Goal: Transaction & Acquisition: Book appointment/travel/reservation

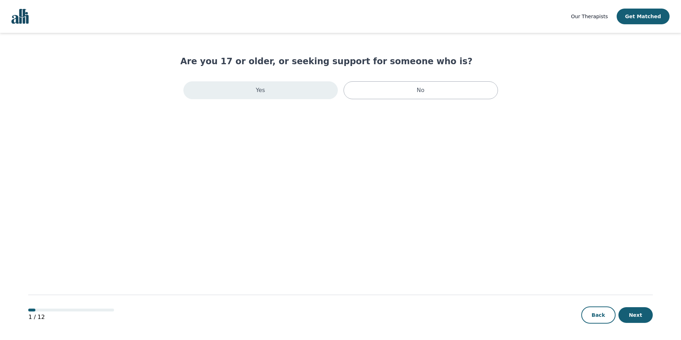
click at [273, 86] on div "Yes" at bounding box center [260, 90] width 154 height 18
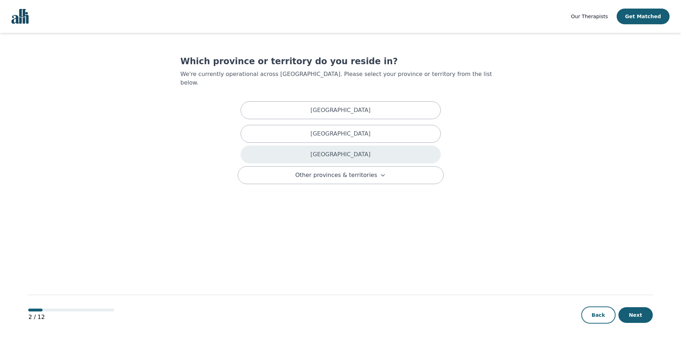
click at [358, 146] on div "[GEOGRAPHIC_DATA]" at bounding box center [340, 155] width 200 height 18
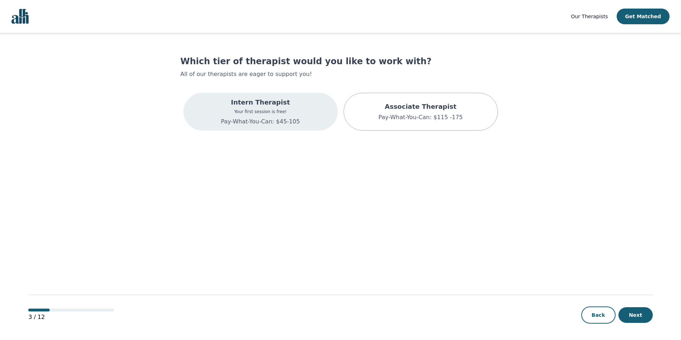
click at [279, 123] on p "Pay-What-You-Can: $45-105" at bounding box center [260, 122] width 79 height 9
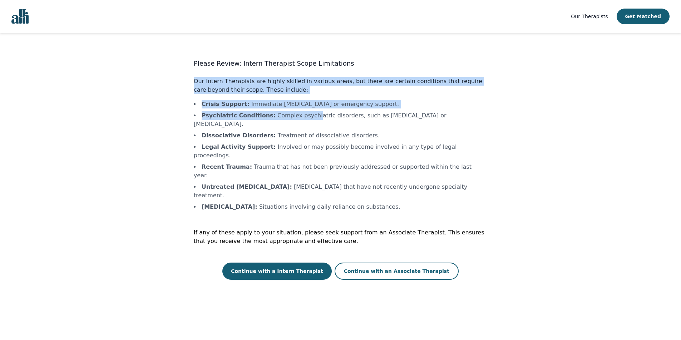
drag, startPoint x: 194, startPoint y: 76, endPoint x: 304, endPoint y: 113, distance: 116.0
click at [304, 113] on div "Please Review: Intern Therapist Scope Limitations Our Intern Therapists are hig…" at bounding box center [340, 170] width 293 height 222
click at [304, 113] on li "Psychiatric Conditions : Complex psychiatric disorders, such as [MEDICAL_DATA] …" at bounding box center [340, 119] width 293 height 17
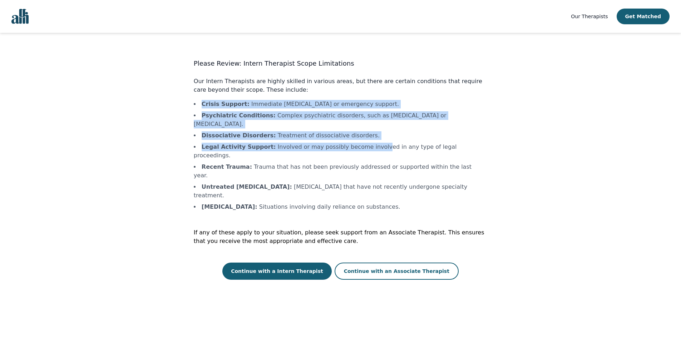
drag, startPoint x: 365, startPoint y: 132, endPoint x: 188, endPoint y: 106, distance: 179.4
click at [188, 106] on div "Please Review: Intern Therapist Scope Limitations Our Intern Therapists are hig…" at bounding box center [340, 168] width 320 height 224
click at [295, 131] on li "Dissociative Disorders : Treatment of dissociative disorders." at bounding box center [340, 135] width 293 height 9
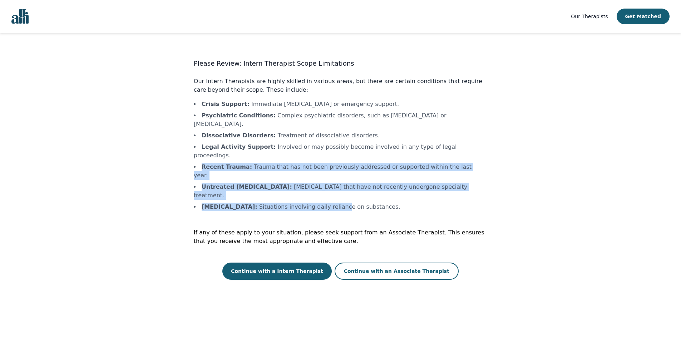
drag, startPoint x: 200, startPoint y: 148, endPoint x: 347, endPoint y: 173, distance: 148.9
click at [347, 173] on ul "Crisis Support : Immediate [MEDICAL_DATA] or emergency support. Psychiatric Con…" at bounding box center [340, 155] width 293 height 111
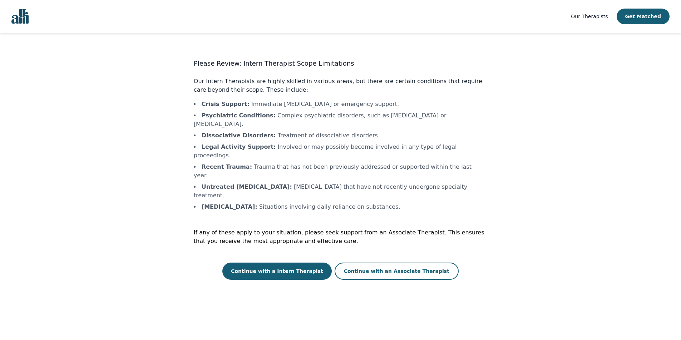
click at [406, 179] on div "Please Review: Intern Therapist Scope Limitations Our Intern Therapists are hig…" at bounding box center [340, 170] width 293 height 222
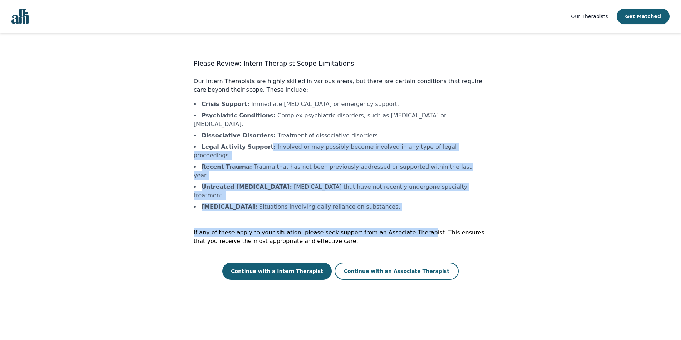
drag, startPoint x: 406, startPoint y: 179, endPoint x: 261, endPoint y: 136, distance: 150.9
click at [261, 136] on div "Please Review: Intern Therapist Scope Limitations Our Intern Therapists are hig…" at bounding box center [340, 170] width 293 height 222
click at [261, 144] on b "Legal Activity Support :" at bounding box center [238, 147] width 74 height 7
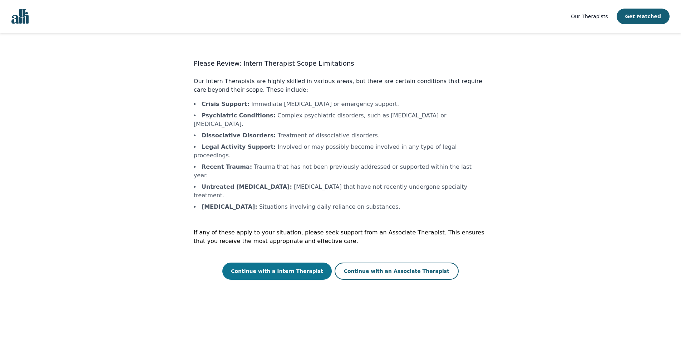
click at [287, 263] on button "Continue with a Intern Therapist" at bounding box center [276, 271] width 109 height 17
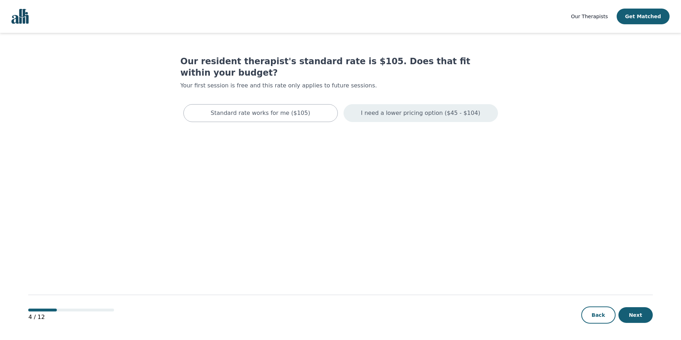
click at [431, 109] on p "I need a lower pricing option ($45 - $104)" at bounding box center [420, 113] width 119 height 9
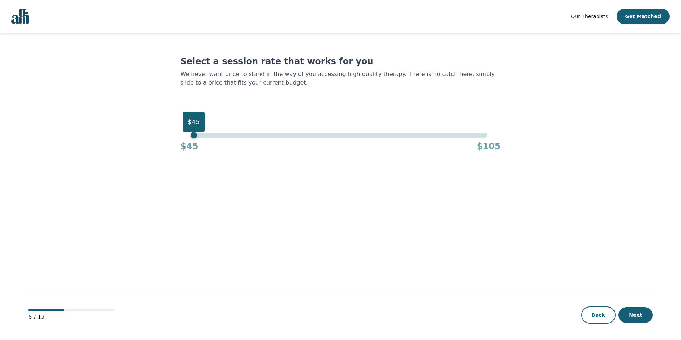
drag, startPoint x: 487, startPoint y: 138, endPoint x: 184, endPoint y: 120, distance: 303.8
click at [190, 132] on div "$45" at bounding box center [193, 135] width 6 height 6
click at [631, 313] on button "Next" at bounding box center [635, 316] width 34 height 16
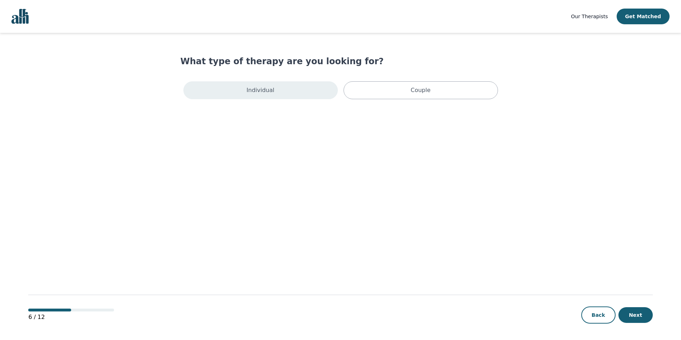
click at [293, 94] on div "Individual" at bounding box center [260, 90] width 154 height 18
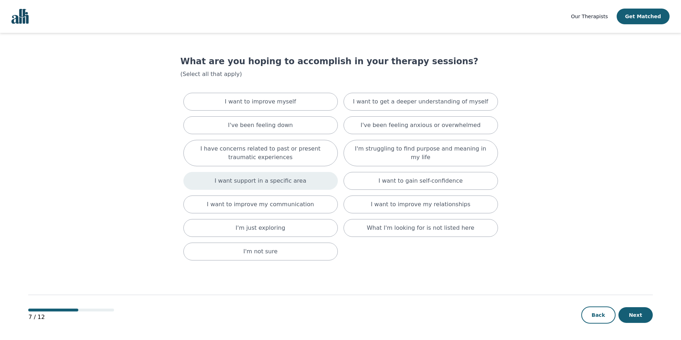
click at [313, 183] on div "I want support in a specific area" at bounding box center [260, 181] width 154 height 18
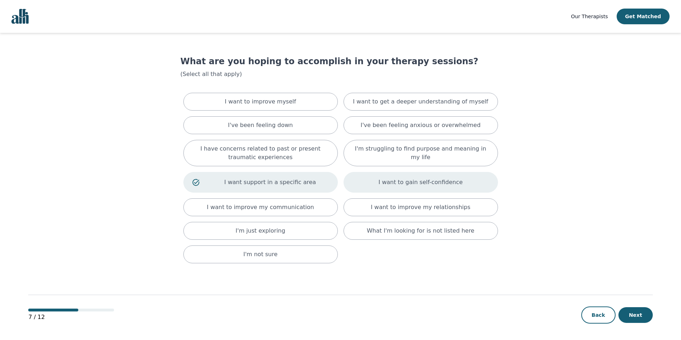
click at [367, 190] on div "I want to gain self-confidence" at bounding box center [420, 182] width 154 height 21
click at [309, 204] on div "I want to improve my communication" at bounding box center [260, 208] width 154 height 18
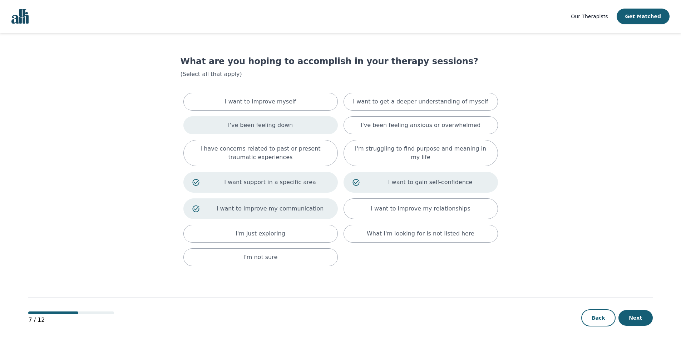
click at [297, 130] on div "I've been feeling down" at bounding box center [260, 125] width 154 height 18
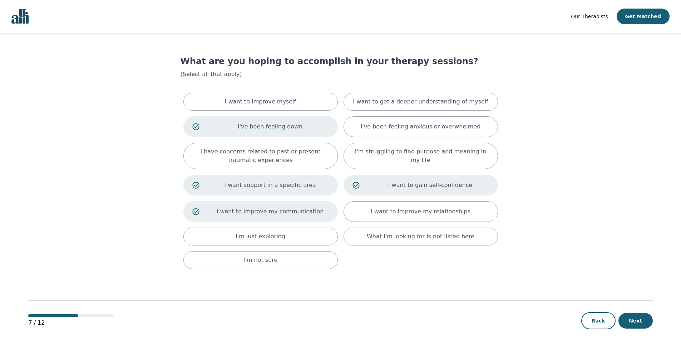
click at [652, 326] on div "Back Next" at bounding box center [616, 321] width 71 height 17
click at [632, 324] on button "Next" at bounding box center [635, 321] width 34 height 16
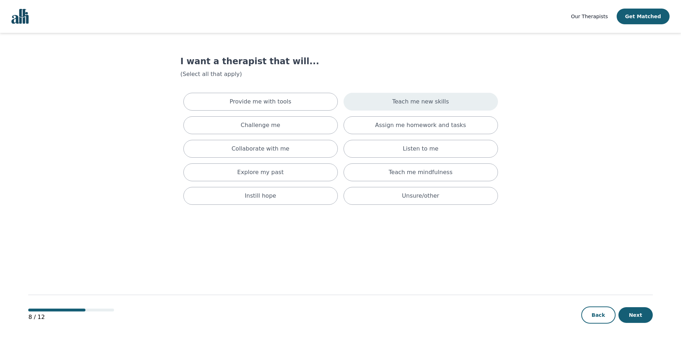
click at [424, 102] on p "Teach me new skills" at bounding box center [420, 102] width 57 height 9
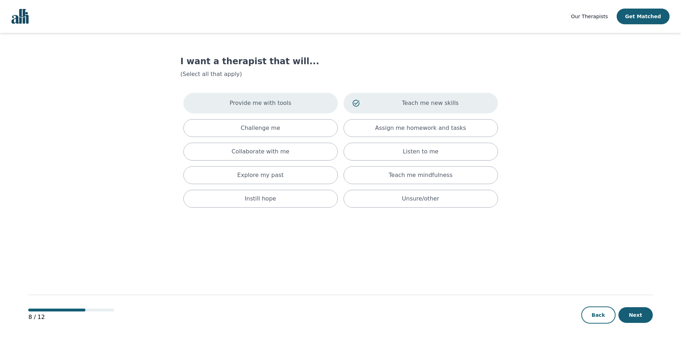
click at [275, 105] on p "Provide me with tools" at bounding box center [260, 103] width 62 height 9
click at [418, 154] on p "Listen to me" at bounding box center [421, 152] width 36 height 9
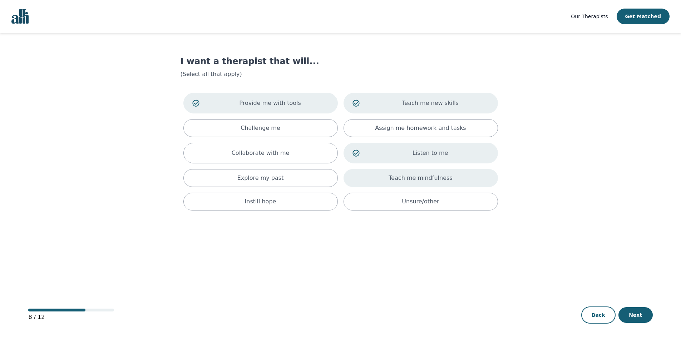
click at [427, 184] on div "Teach me mindfulness" at bounding box center [420, 178] width 154 height 18
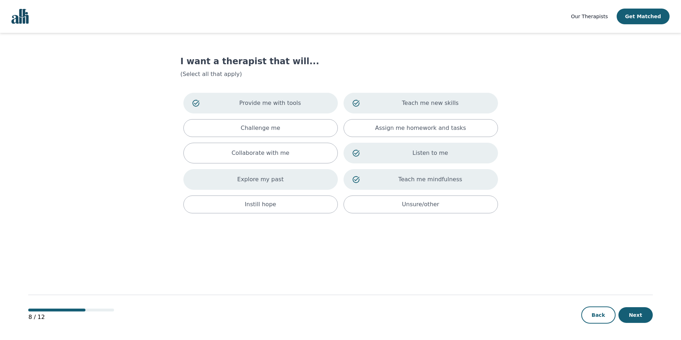
click at [287, 181] on div "Explore my past" at bounding box center [260, 179] width 154 height 21
click at [297, 201] on div "Instill hope" at bounding box center [260, 205] width 154 height 18
click at [630, 314] on button "Next" at bounding box center [635, 316] width 34 height 16
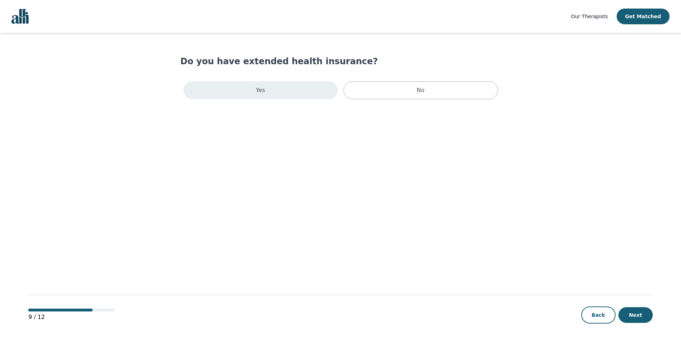
click at [282, 82] on div "Yes" at bounding box center [260, 90] width 154 height 18
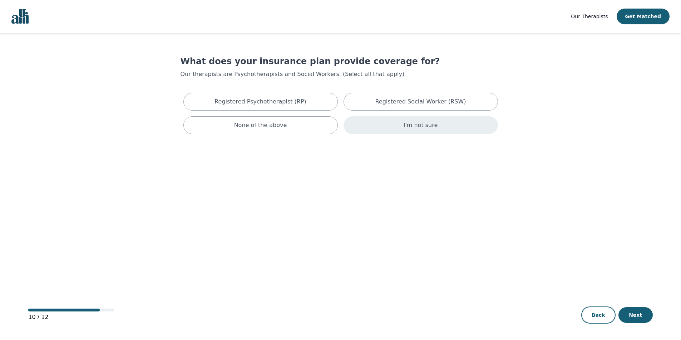
click at [423, 131] on div "I'm not sure" at bounding box center [420, 125] width 154 height 18
click at [647, 317] on button "Next" at bounding box center [635, 316] width 34 height 16
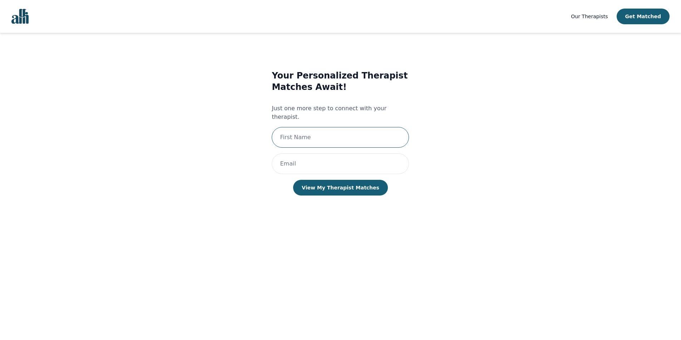
click at [327, 127] on input "text" at bounding box center [340, 137] width 137 height 21
type input "[PERSON_NAME]"
click at [329, 154] on input "email" at bounding box center [340, 164] width 137 height 21
type input "[PERSON_NAME][EMAIL_ADDRESS][PERSON_NAME][DOMAIN_NAME]"
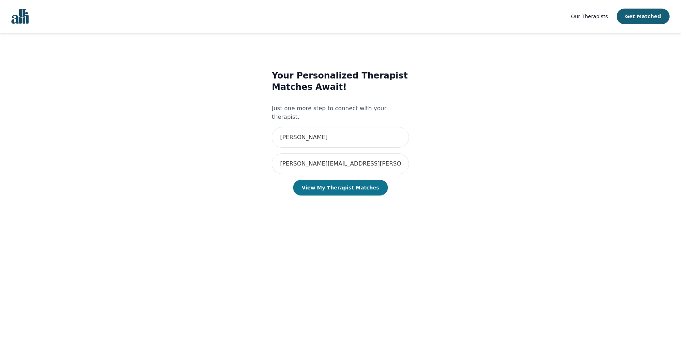
click at [361, 183] on button "View My Therapist Matches" at bounding box center [340, 188] width 95 height 16
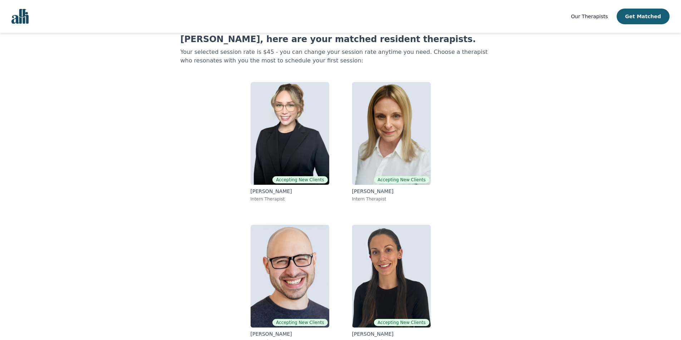
scroll to position [33, 0]
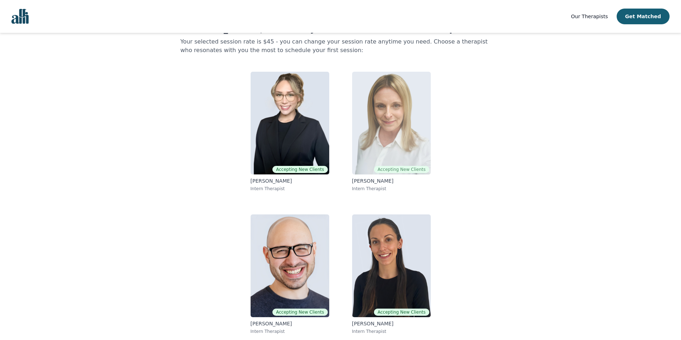
click at [378, 138] on img at bounding box center [391, 123] width 79 height 103
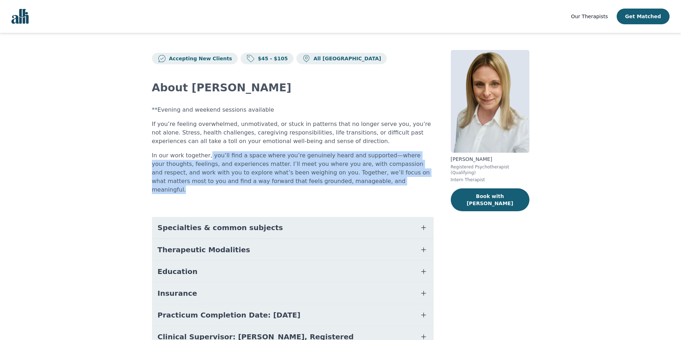
drag, startPoint x: 315, startPoint y: 183, endPoint x: 205, endPoint y: 156, distance: 112.5
click at [205, 156] on p "In our work together, you’ll find a space where you’re genuinely heard and supp…" at bounding box center [293, 172] width 282 height 43
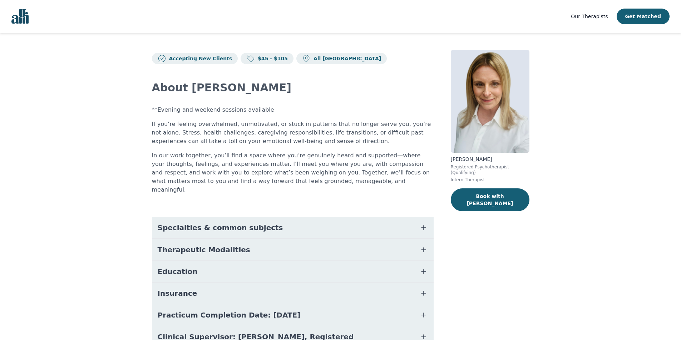
scroll to position [33, 0]
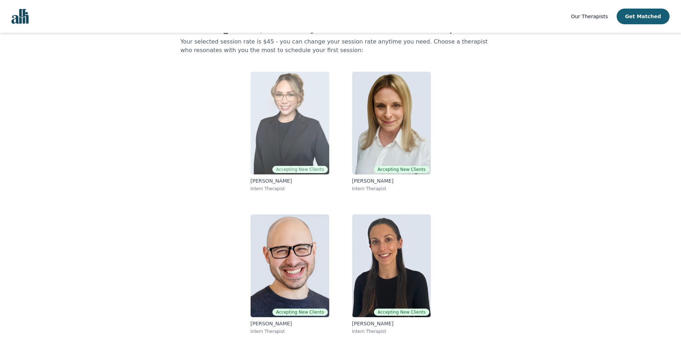
click at [313, 129] on img at bounding box center [289, 123] width 79 height 103
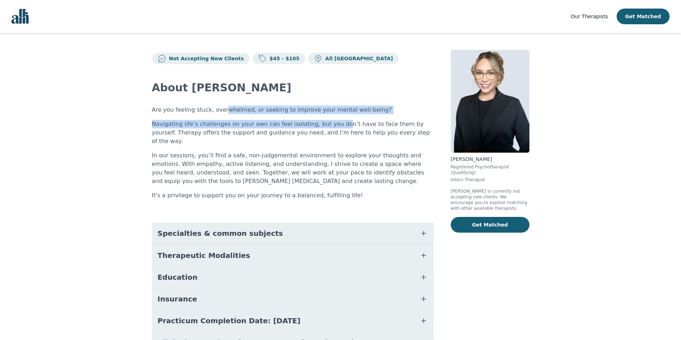
drag, startPoint x: 219, startPoint y: 109, endPoint x: 331, endPoint y: 127, distance: 113.6
click at [331, 127] on div "Are you feeling stuck, overwhelmed, or seeking to improve your mental well-bein…" at bounding box center [293, 153] width 282 height 94
click at [331, 127] on p "Navigating life’s challenges on your own can feel isolating, but you don’t have…" at bounding box center [293, 133] width 282 height 26
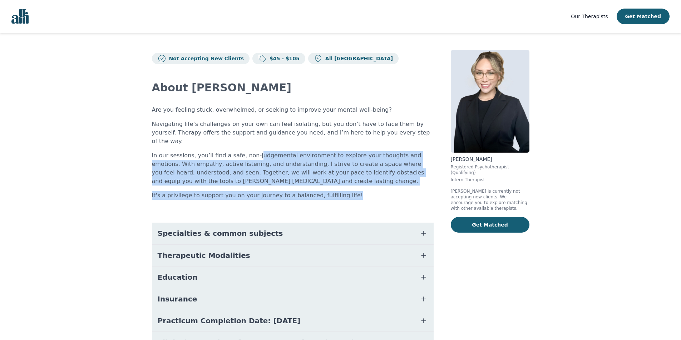
drag, startPoint x: 356, startPoint y: 183, endPoint x: 248, endPoint y: 140, distance: 115.8
click at [248, 140] on div "Are you feeling stuck, overwhelmed, or seeking to improve your mental well-bein…" at bounding box center [293, 153] width 282 height 94
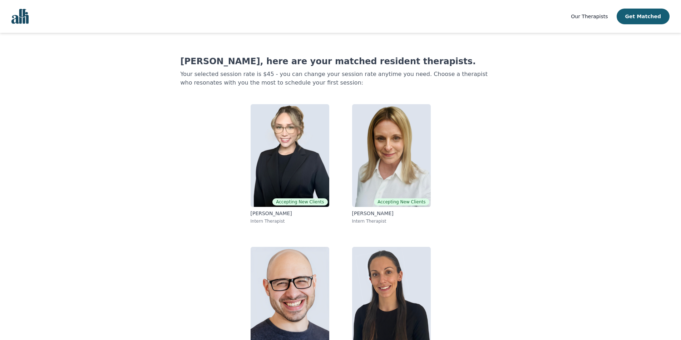
scroll to position [33, 0]
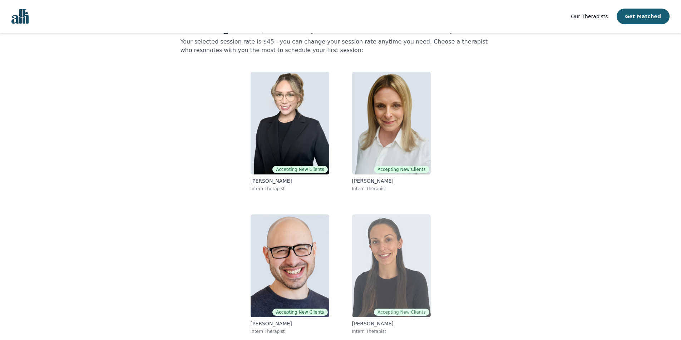
click at [408, 257] on img at bounding box center [391, 266] width 79 height 103
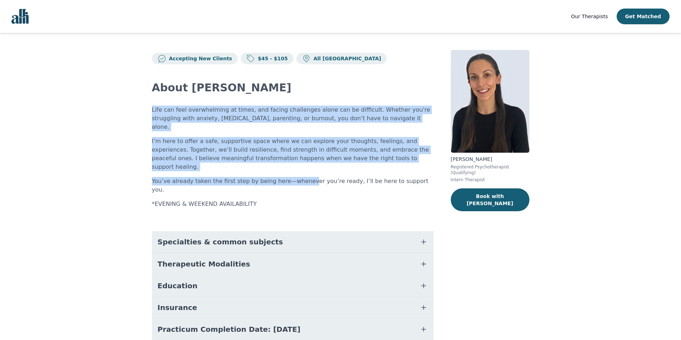
drag, startPoint x: 121, startPoint y: 108, endPoint x: 298, endPoint y: 157, distance: 183.4
click at [298, 157] on main "Accepting New Clients $45 - $105 All Canada About [PERSON_NAME] Life can feel o…" at bounding box center [340, 220] width 681 height 374
click at [318, 149] on p "I’m here to offer a safe, supportive space where we can explore your thoughts, …" at bounding box center [293, 154] width 282 height 34
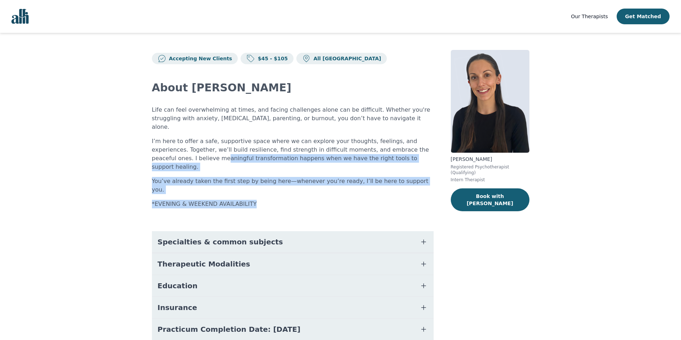
drag, startPoint x: 256, startPoint y: 180, endPoint x: 158, endPoint y: 151, distance: 102.2
click at [158, 151] on div "Life can feel overwhelming at times, and facing challenges alone can be difficu…" at bounding box center [293, 157] width 282 height 103
click at [158, 151] on p "I’m here to offer a safe, supportive space where we can explore your thoughts, …" at bounding box center [293, 154] width 282 height 34
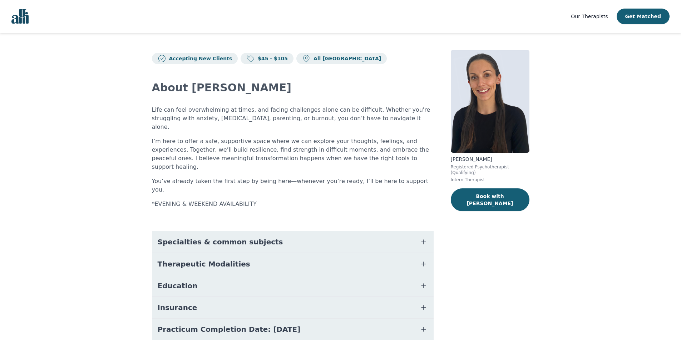
scroll to position [30, 0]
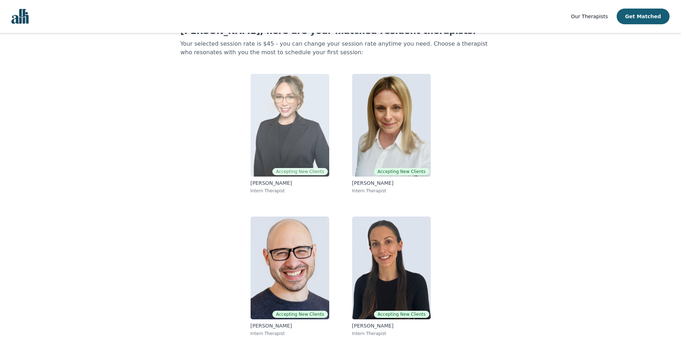
click at [294, 120] on img at bounding box center [289, 125] width 79 height 103
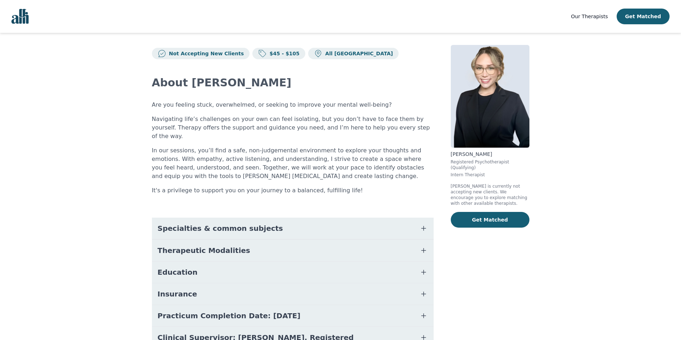
scroll to position [3, 0]
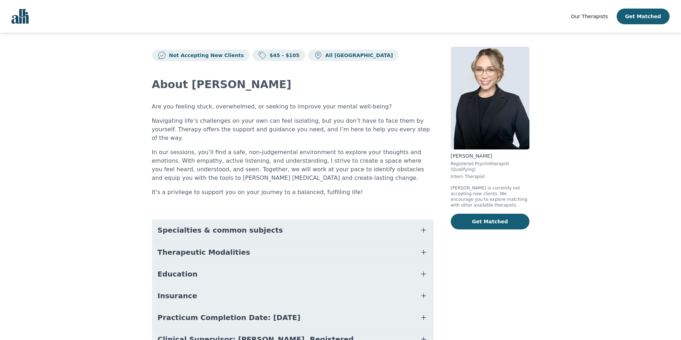
scroll to position [30, 0]
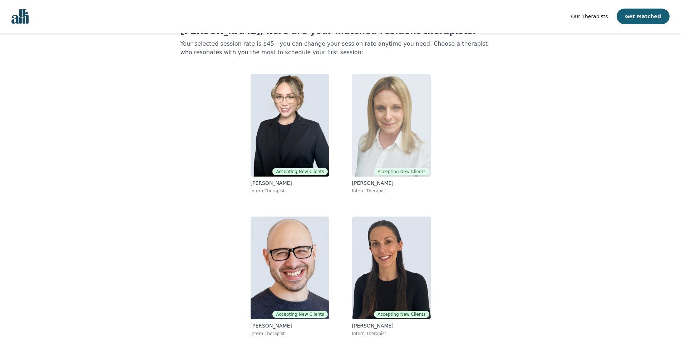
click at [361, 132] on img at bounding box center [391, 125] width 79 height 103
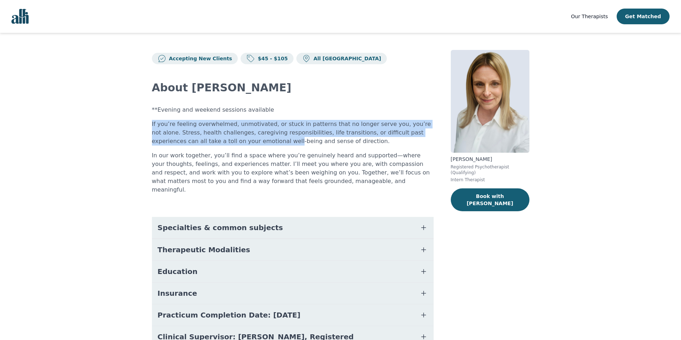
drag, startPoint x: 148, startPoint y: 120, endPoint x: 219, endPoint y: 138, distance: 73.7
click at [219, 138] on div "Accepting New Clients $45 - $105 All Canada About [PERSON_NAME] **Evening and w…" at bounding box center [341, 212] width 412 height 359
click at [254, 136] on p "If you’re feeling overwhelmed, unmotivated, or stuck in patterns that no longer…" at bounding box center [293, 133] width 282 height 26
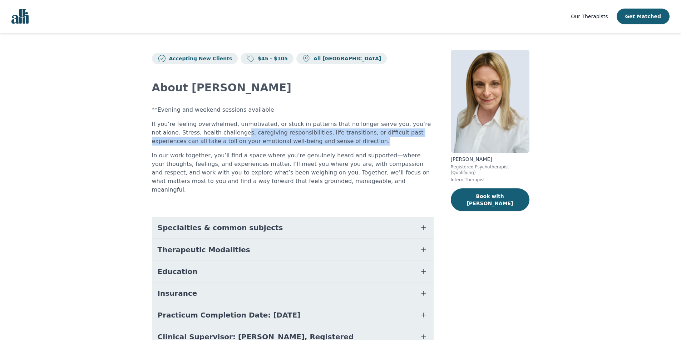
drag, startPoint x: 210, startPoint y: 130, endPoint x: 334, endPoint y: 143, distance: 125.3
click at [334, 145] on p "If you’re feeling overwhelmed, unmotivated, or stuck in patterns that no longer…" at bounding box center [293, 133] width 282 height 26
click at [346, 137] on p "If you’re feeling overwhelmed, unmotivated, or stuck in patterns that no longer…" at bounding box center [293, 133] width 282 height 26
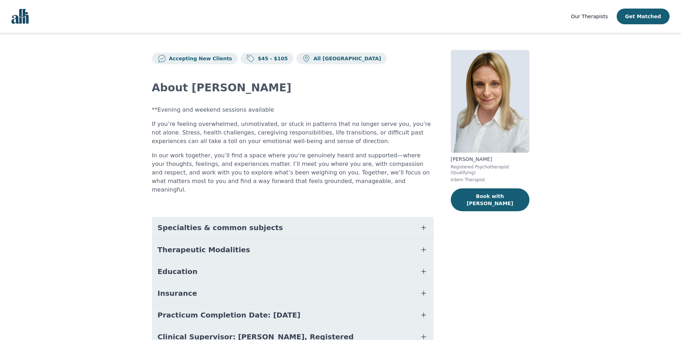
click at [273, 132] on p "If you’re feeling overwhelmed, unmotivated, or stuck in patterns that no longer…" at bounding box center [293, 133] width 282 height 26
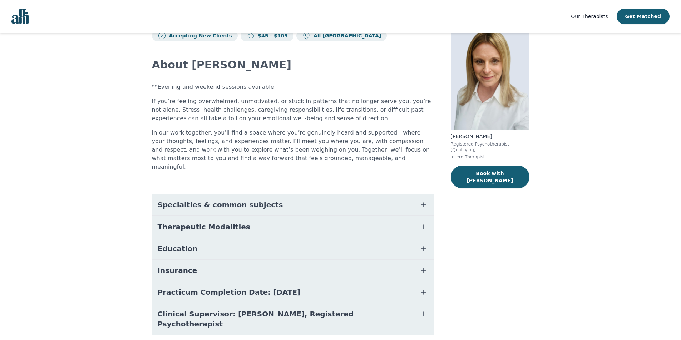
scroll to position [33, 0]
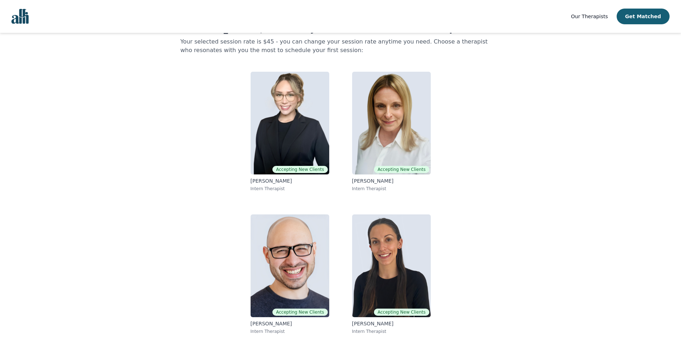
scroll to position [30, 0]
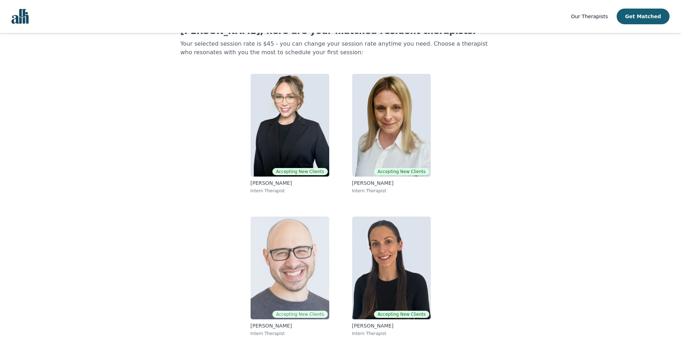
click at [308, 252] on img at bounding box center [289, 268] width 79 height 103
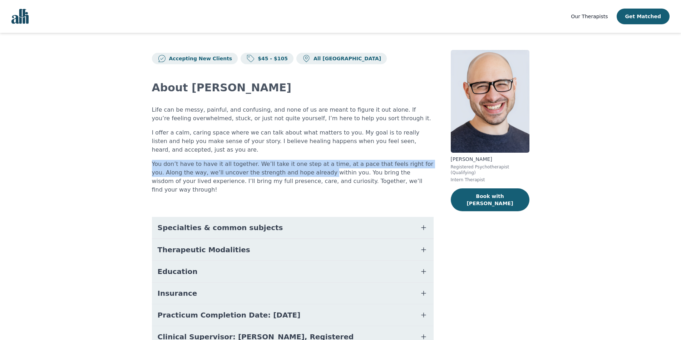
drag, startPoint x: 151, startPoint y: 162, endPoint x: 288, endPoint y: 175, distance: 137.8
click at [288, 175] on div "Accepting New Clients $45 - $105 All Canada About [PERSON_NAME] Life can be mes…" at bounding box center [341, 212] width 412 height 359
click at [288, 175] on p "You don’t have to have it all together. We’ll take it one step at a time, at a …" at bounding box center [293, 177] width 282 height 34
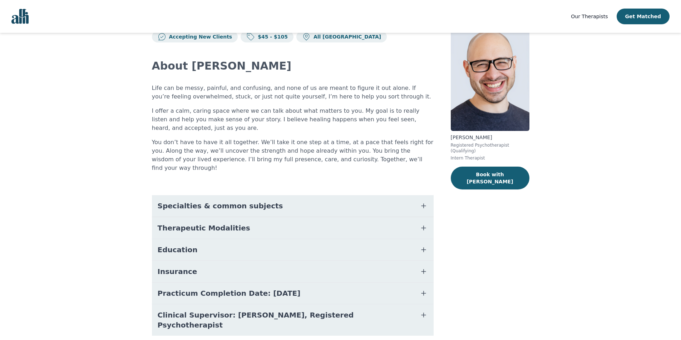
scroll to position [33, 0]
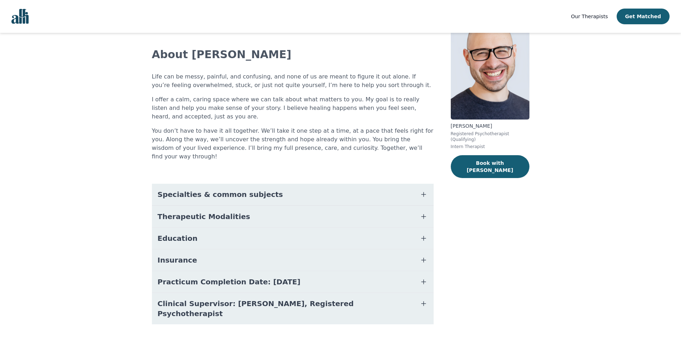
click at [421, 193] on icon "button" at bounding box center [423, 195] width 4 height 4
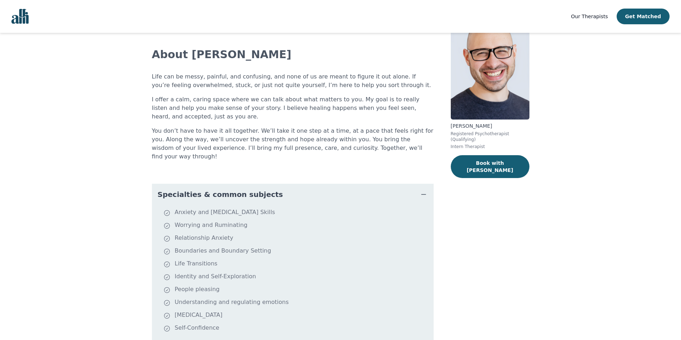
scroll to position [18, 0]
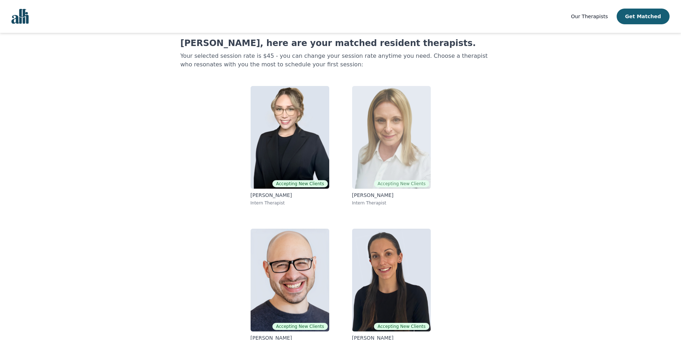
click at [397, 106] on img at bounding box center [391, 137] width 79 height 103
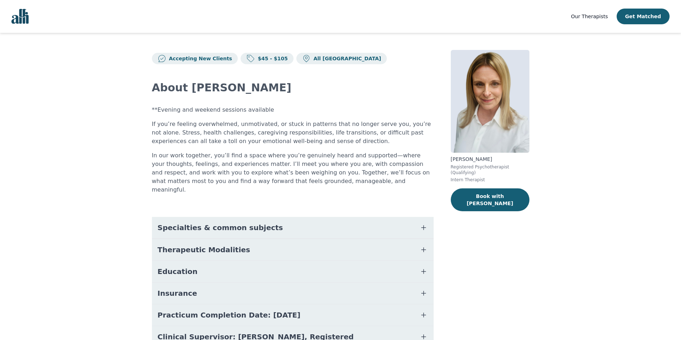
click at [223, 223] on span "Specialties & common subjects" at bounding box center [220, 228] width 125 height 10
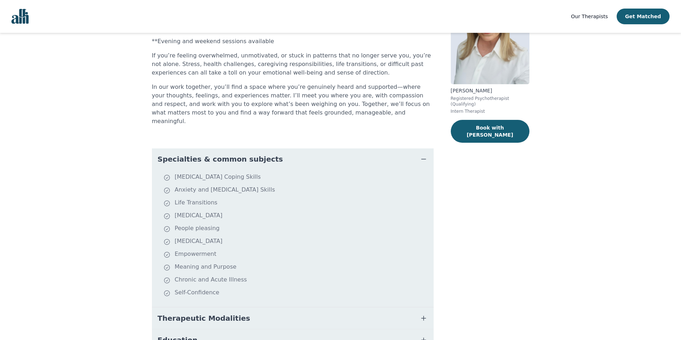
scroll to position [71, 0]
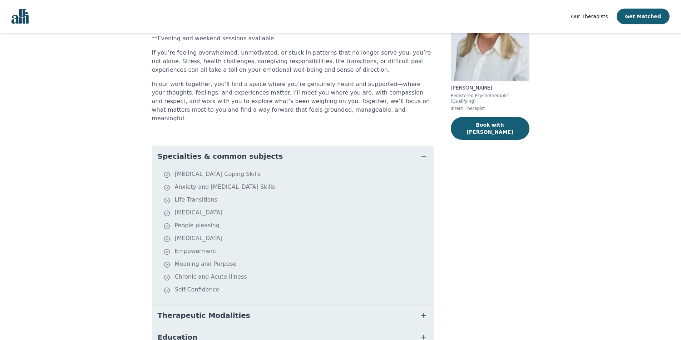
scroll to position [18, 0]
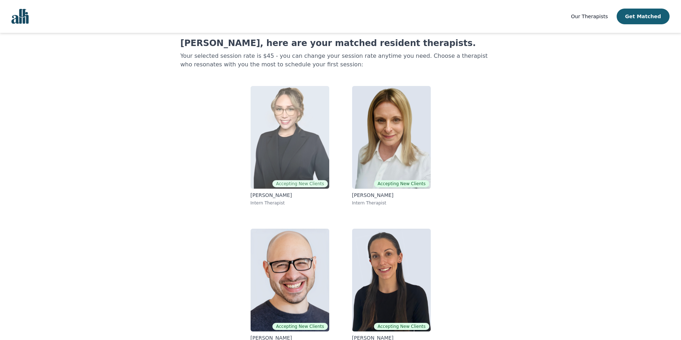
click at [314, 136] on img at bounding box center [289, 137] width 79 height 103
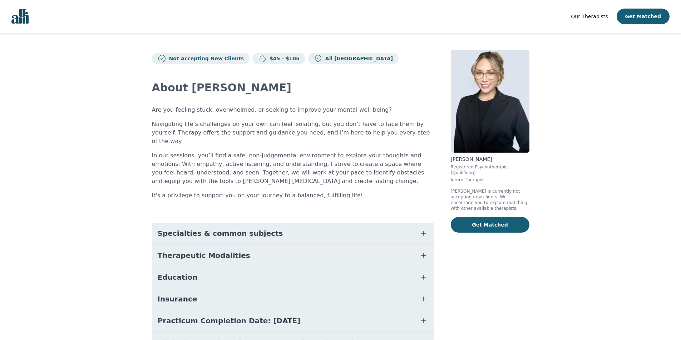
click at [262, 227] on button "Specialties & common subjects" at bounding box center [293, 233] width 282 height 21
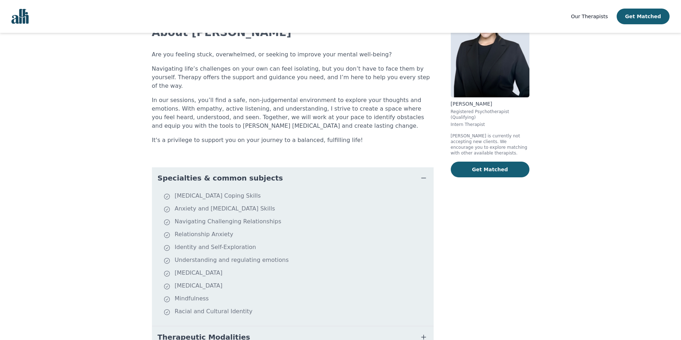
scroll to position [71, 0]
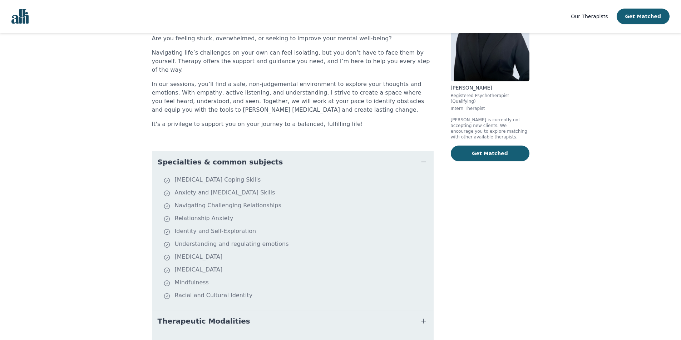
scroll to position [18, 0]
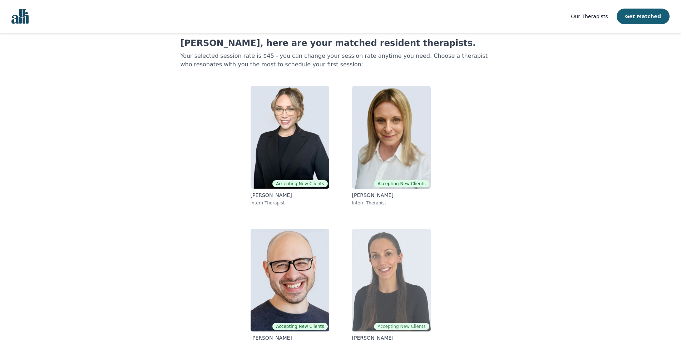
click at [376, 249] on img at bounding box center [391, 280] width 79 height 103
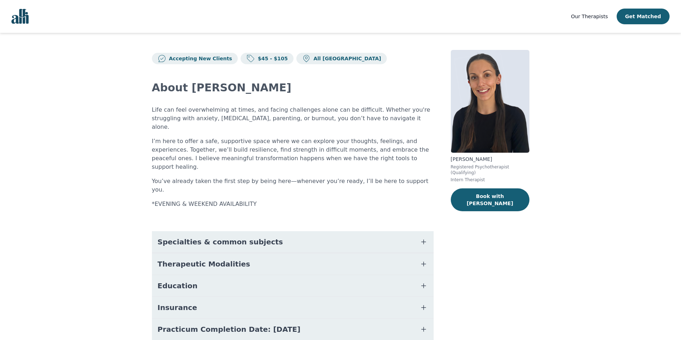
click at [293, 232] on button "Specialties & common subjects" at bounding box center [293, 242] width 282 height 21
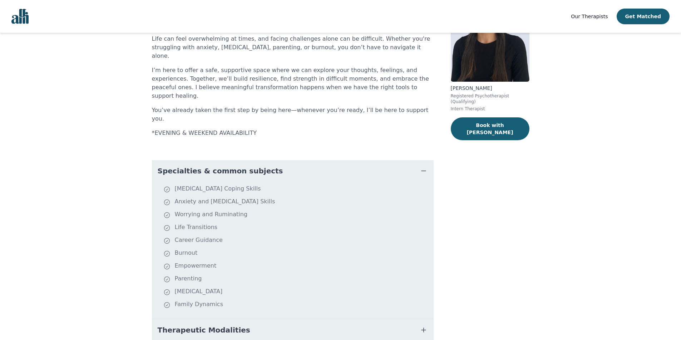
scroll to position [71, 0]
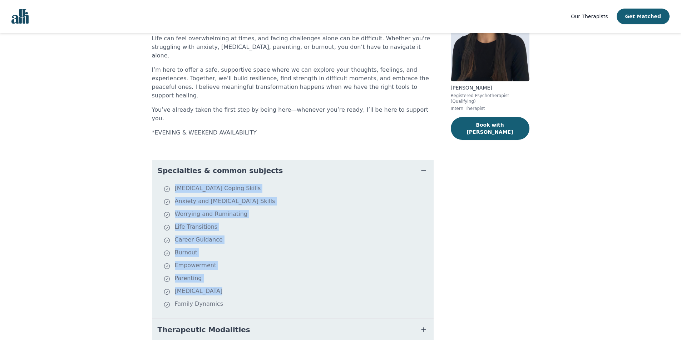
drag, startPoint x: 226, startPoint y: 277, endPoint x: 164, endPoint y: 162, distance: 130.6
click at [164, 184] on ul "[MEDICAL_DATA] Coping Skills Anxiety and [MEDICAL_DATA] Skills Worrying and Rum…" at bounding box center [293, 249] width 276 height 131
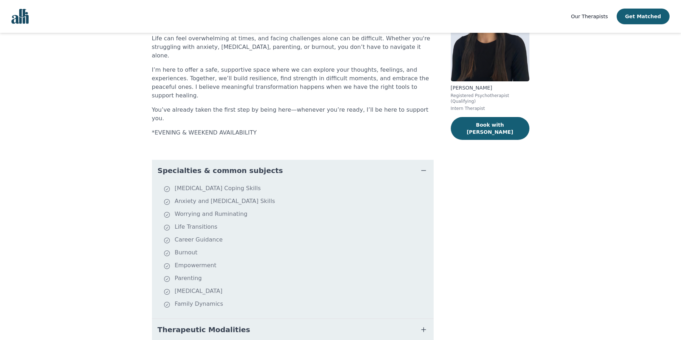
click at [113, 150] on main "Accepting New Clients $45 - $105 All Canada About [PERSON_NAME] Life can feel o…" at bounding box center [340, 216] width 681 height 511
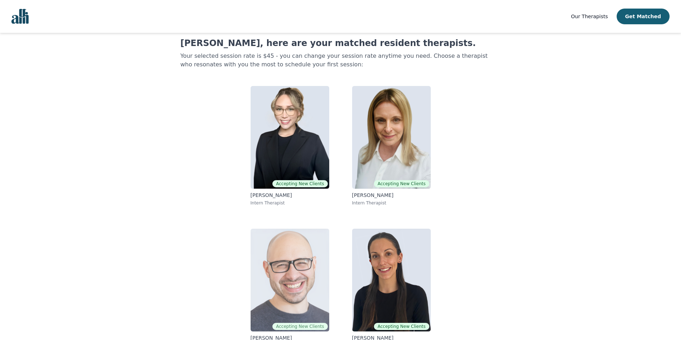
click at [303, 294] on img at bounding box center [289, 280] width 79 height 103
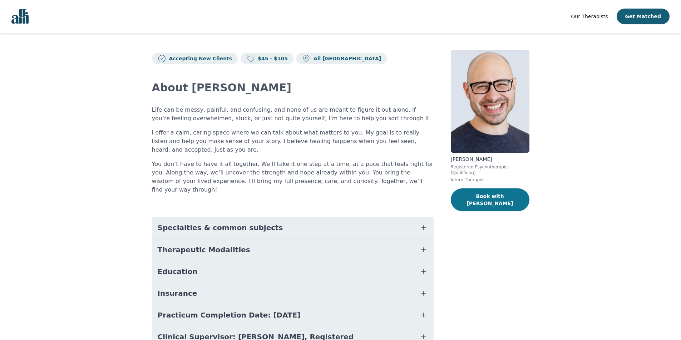
click at [516, 191] on button "Book with [PERSON_NAME]" at bounding box center [490, 200] width 79 height 23
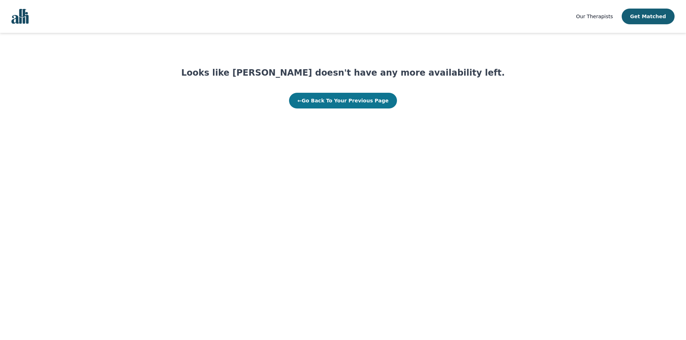
click at [327, 100] on button "← Go Back To Your Previous Page" at bounding box center [343, 101] width 108 height 16
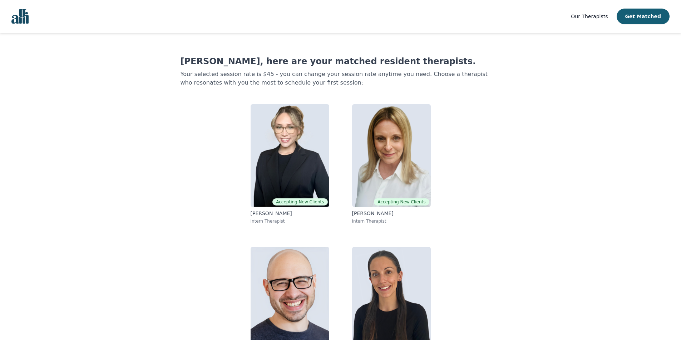
scroll to position [18, 0]
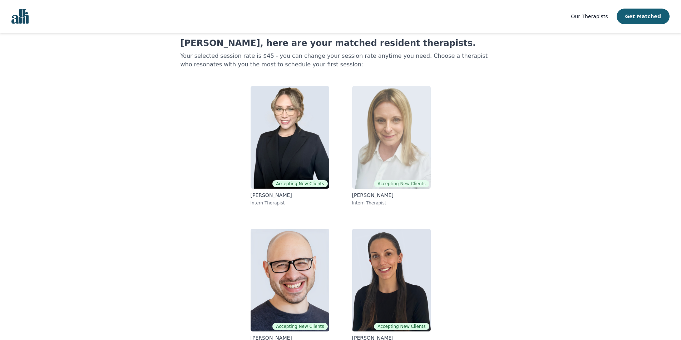
click at [407, 128] on img at bounding box center [391, 137] width 79 height 103
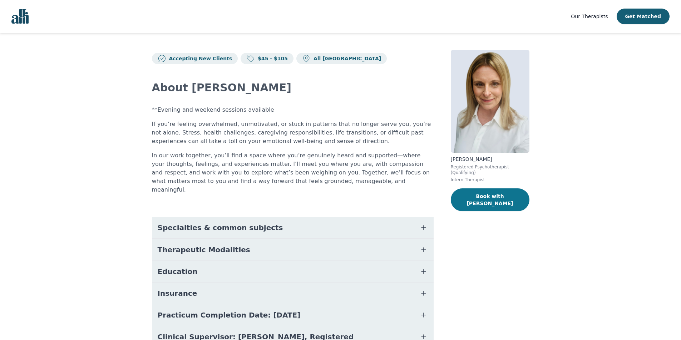
click at [477, 194] on button "Book with [PERSON_NAME]" at bounding box center [490, 200] width 79 height 23
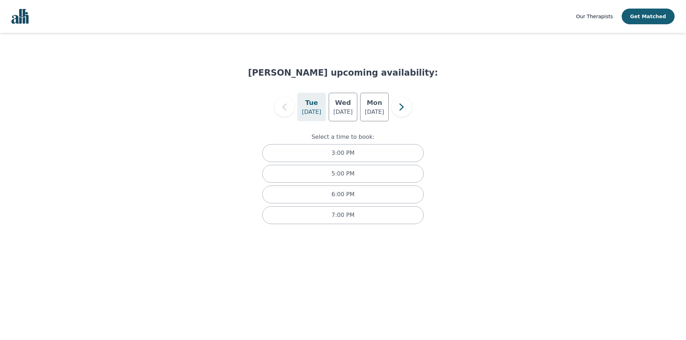
drag, startPoint x: 258, startPoint y: 73, endPoint x: 457, endPoint y: 54, distance: 199.8
click at [458, 54] on div "[PERSON_NAME] upcoming availability: [DATE] [DATE] [DATE] Select a time to book…" at bounding box center [343, 141] width 669 height 194
click at [456, 88] on div "[PERSON_NAME] upcoming availability: [DATE] [DATE] [DATE] Select a time to book…" at bounding box center [343, 141] width 669 height 194
click at [345, 105] on h5 "Wed" at bounding box center [343, 103] width 16 height 10
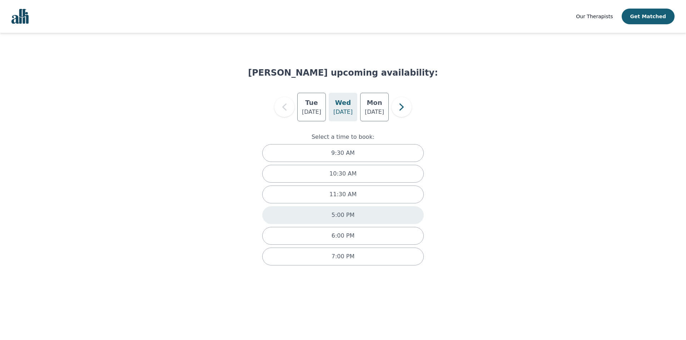
click at [355, 215] on div "5:00 PM" at bounding box center [342, 216] width 161 height 18
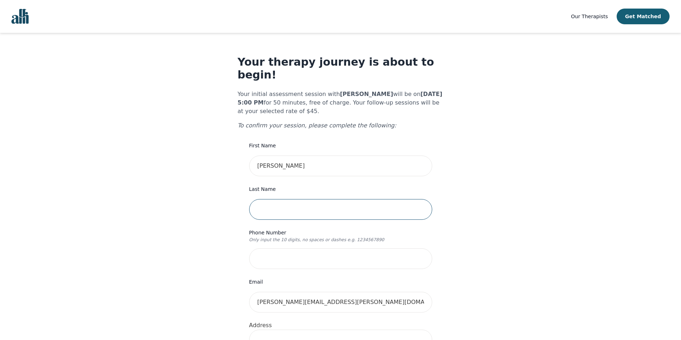
click at [282, 199] on input "text" at bounding box center [340, 209] width 183 height 21
type input "[PERSON_NAME]"
type input "7054333301"
type input "[STREET_ADDRESS][PERSON_NAME]"
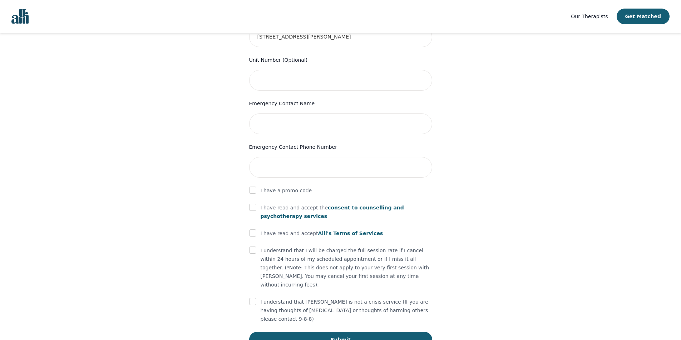
scroll to position [303, 0]
click at [297, 115] on input "text" at bounding box center [340, 123] width 183 height 21
type input "[PERSON_NAME]"
click at [300, 166] on form "First Name [PERSON_NAME] Last Name [PERSON_NAME] Phone Number Only input the 10…" at bounding box center [340, 92] width 183 height 509
drag, startPoint x: 299, startPoint y: 156, endPoint x: 295, endPoint y: 153, distance: 5.6
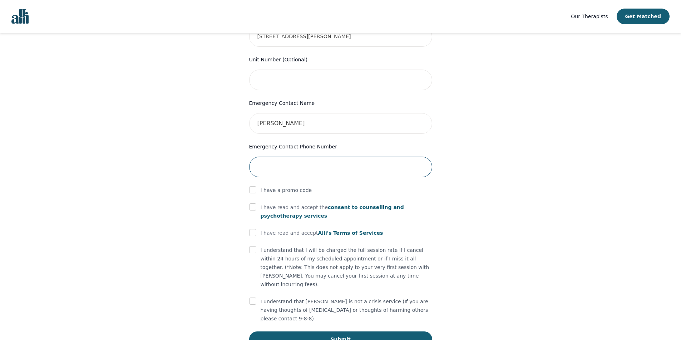
click at [299, 157] on input "tel" at bounding box center [340, 167] width 183 height 21
type input "B"
type input "7054333301"
click at [212, 194] on div "Your therapy journey is about to begin! Your initial assessment session with [P…" at bounding box center [340, 50] width 663 height 641
click at [251, 204] on input "checkbox" at bounding box center [252, 207] width 7 height 7
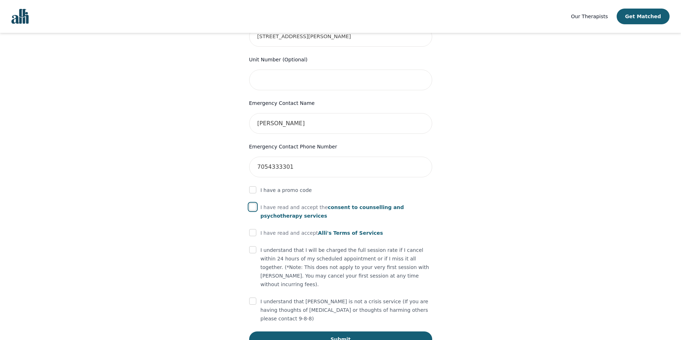
checkbox input "true"
click at [251, 229] on input "checkbox" at bounding box center [252, 232] width 7 height 7
checkbox input "true"
click at [252, 247] on input "checkbox" at bounding box center [252, 250] width 7 height 7
checkbox input "true"
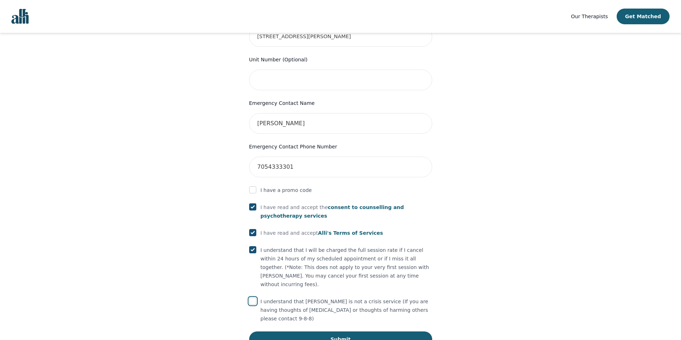
click at [250, 298] on input "checkbox" at bounding box center [252, 301] width 7 height 7
checkbox input "true"
click at [380, 332] on button "Submit" at bounding box center [340, 340] width 183 height 16
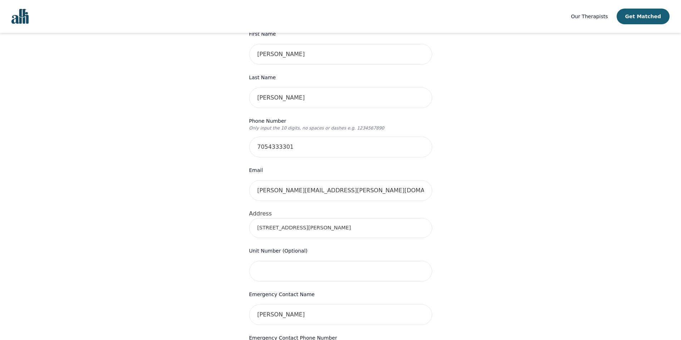
scroll to position [89, 0]
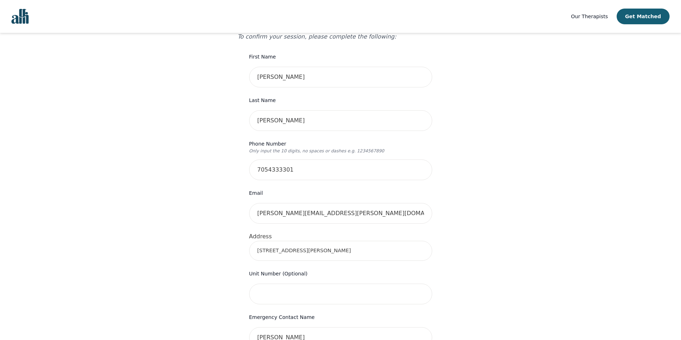
click at [339, 241] on input "[STREET_ADDRESS][PERSON_NAME]" at bounding box center [340, 251] width 183 height 20
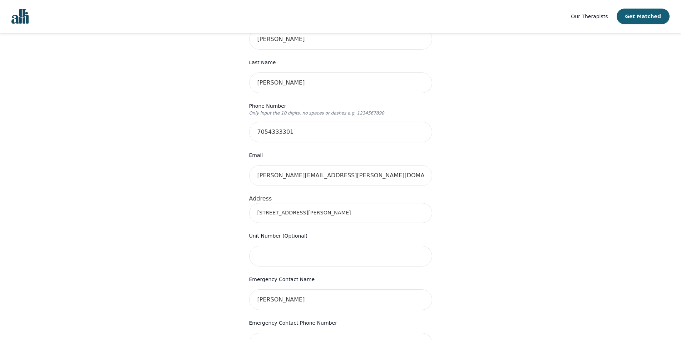
scroll to position [116, 0]
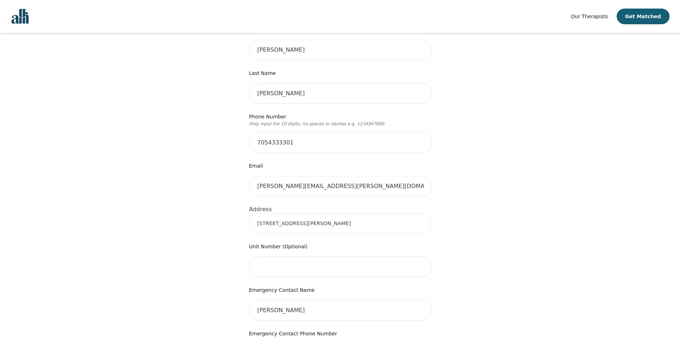
click at [288, 214] on input "[STREET_ADDRESS][PERSON_NAME]" at bounding box center [340, 224] width 183 height 20
click at [451, 213] on div "Your therapy journey is about to begin! Your initial assessment session with [P…" at bounding box center [340, 251] width 663 height 668
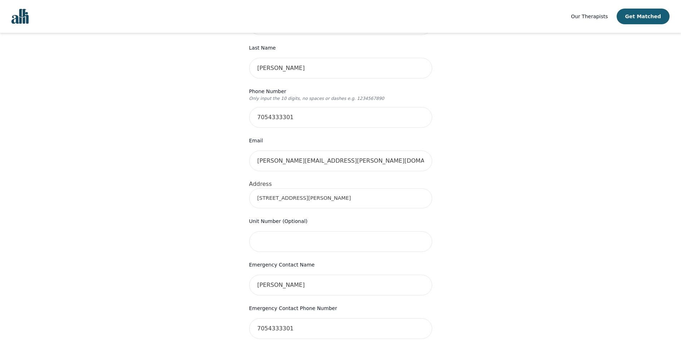
scroll to position [45, 0]
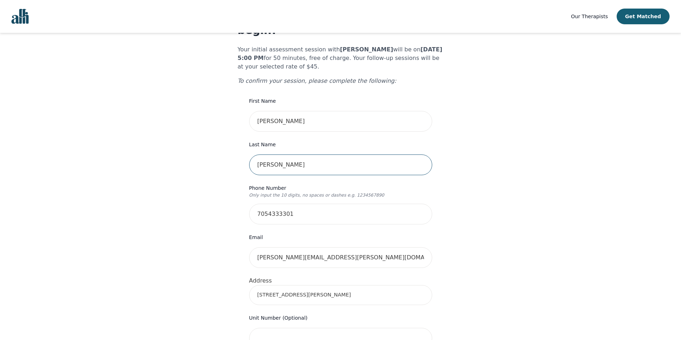
click at [301, 155] on input "[PERSON_NAME]" at bounding box center [340, 165] width 183 height 21
click at [461, 150] on div "Your therapy journey is about to begin! Your initial assessment session with [P…" at bounding box center [340, 322] width 663 height 668
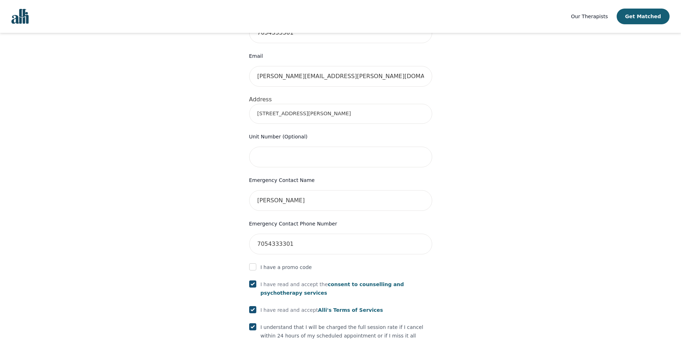
scroll to position [330, 0]
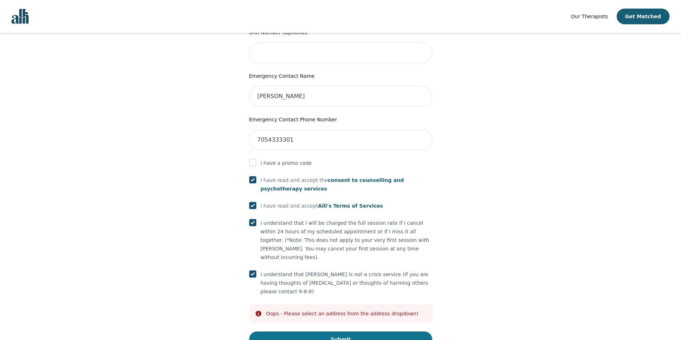
click at [332, 332] on button "Submit" at bounding box center [340, 340] width 183 height 16
click at [413, 332] on button "Submit" at bounding box center [340, 340] width 183 height 16
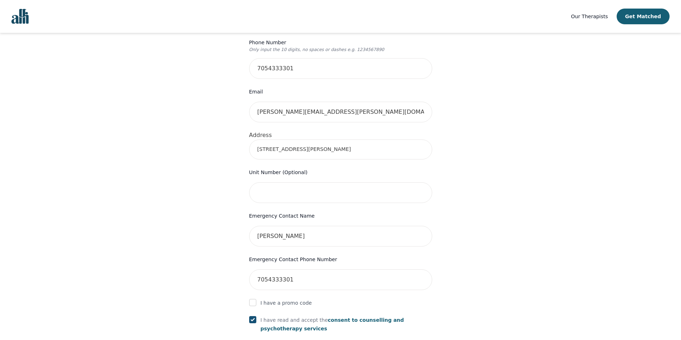
scroll to position [188, 0]
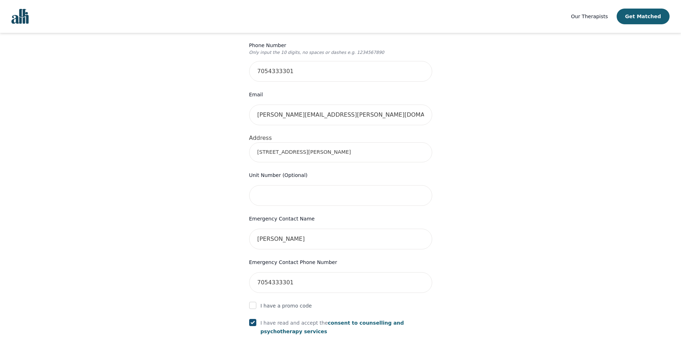
drag, startPoint x: 328, startPoint y: 146, endPoint x: 308, endPoint y: 146, distance: 20.0
click at [308, 146] on input "[STREET_ADDRESS][PERSON_NAME]" at bounding box center [340, 153] width 183 height 20
click at [361, 143] on input "[STREET_ADDRESS][PERSON_NAME]" at bounding box center [340, 153] width 183 height 20
drag, startPoint x: 334, startPoint y: 145, endPoint x: 300, endPoint y: 145, distance: 34.7
click at [300, 145] on input "[STREET_ADDRESS][PERSON_NAME]" at bounding box center [340, 153] width 183 height 20
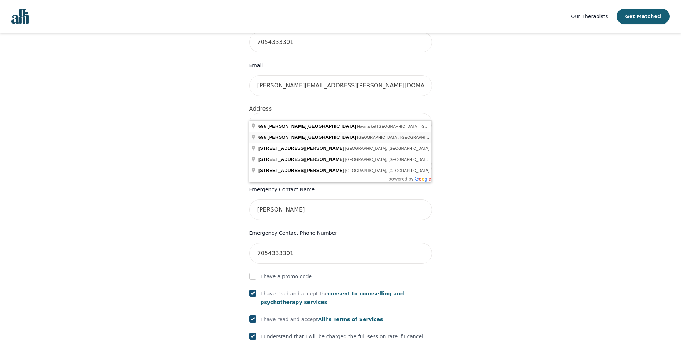
scroll to position [259, 0]
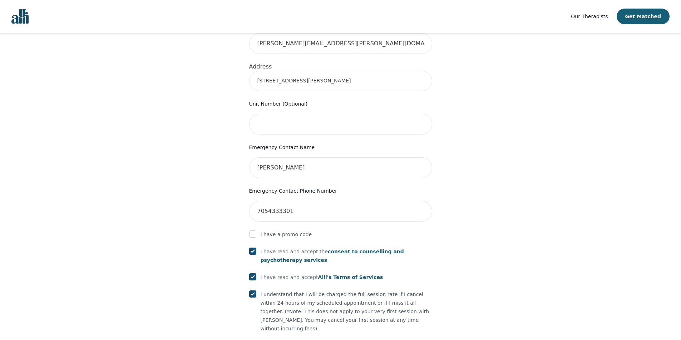
drag, startPoint x: 501, startPoint y: 184, endPoint x: 306, endPoint y: 64, distance: 229.0
click at [306, 71] on input "[STREET_ADDRESS][PERSON_NAME]" at bounding box center [340, 81] width 183 height 20
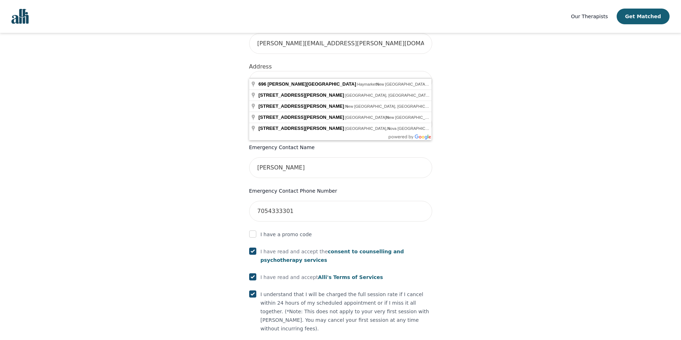
click at [381, 71] on input "[STREET_ADDRESS][PERSON_NAME]" at bounding box center [340, 81] width 183 height 20
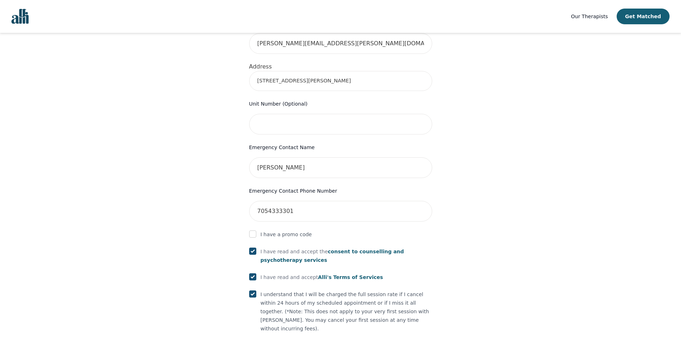
type input "[STREET_ADDRESS][PERSON_NAME]"
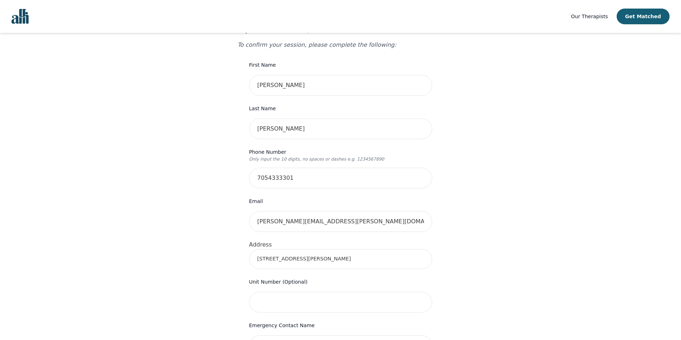
scroll to position [80, 0]
click at [335, 168] on input "7054333301" at bounding box center [340, 178] width 183 height 21
click at [284, 170] on input "7054333301" at bounding box center [340, 178] width 183 height 21
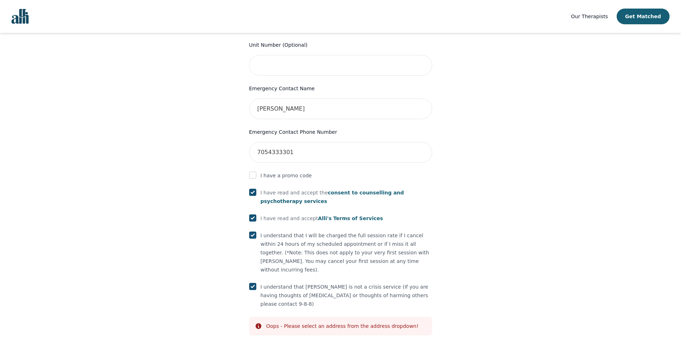
scroll to position [330, 0]
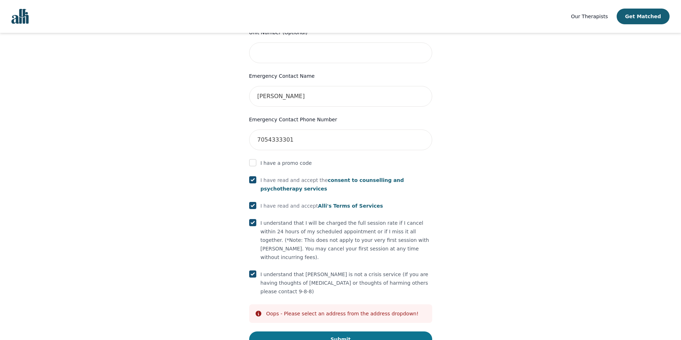
click at [385, 332] on button "Submit" at bounding box center [340, 340] width 183 height 16
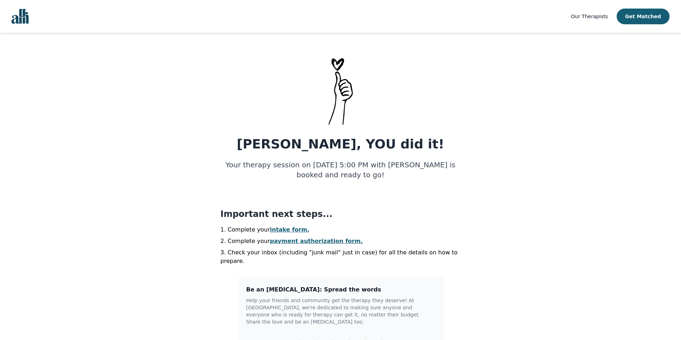
drag, startPoint x: 389, startPoint y: 174, endPoint x: 297, endPoint y: 132, distance: 101.4
click at [297, 132] on div "[PERSON_NAME], YOU did it! Your therapy session on [DATE] 5:00 PM with [PERSON_…" at bounding box center [340, 230] width 240 height 348
click at [286, 134] on div "[PERSON_NAME], YOU did it! Your therapy session on [DATE] 5:00 PM with [PERSON_…" at bounding box center [340, 230] width 240 height 348
click at [455, 116] on div "[PERSON_NAME], YOU did it! Your therapy session on [DATE] 5:00 PM with [PERSON_…" at bounding box center [340, 230] width 240 height 348
